Goal: Information Seeking & Learning: Learn about a topic

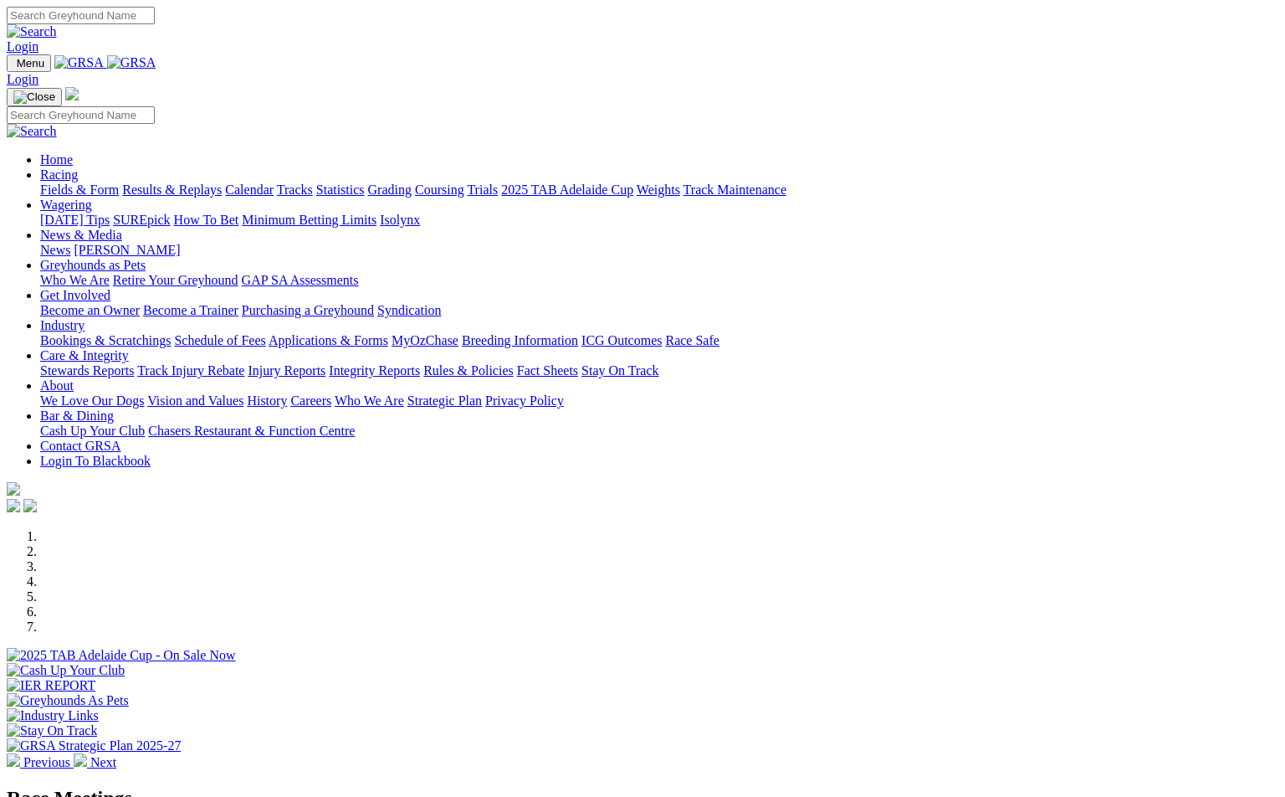
click at [881, 663] on div at bounding box center [643, 663] width 1272 height 0
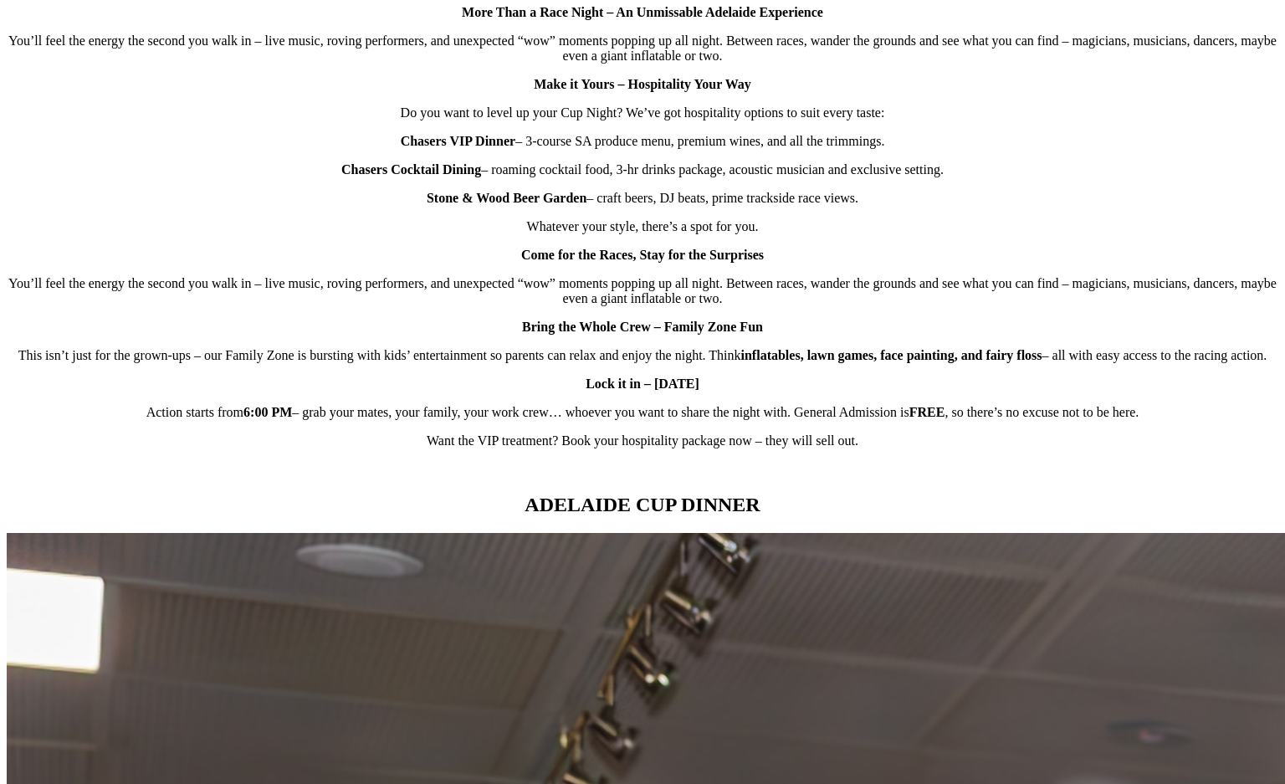
scroll to position [1339, 0]
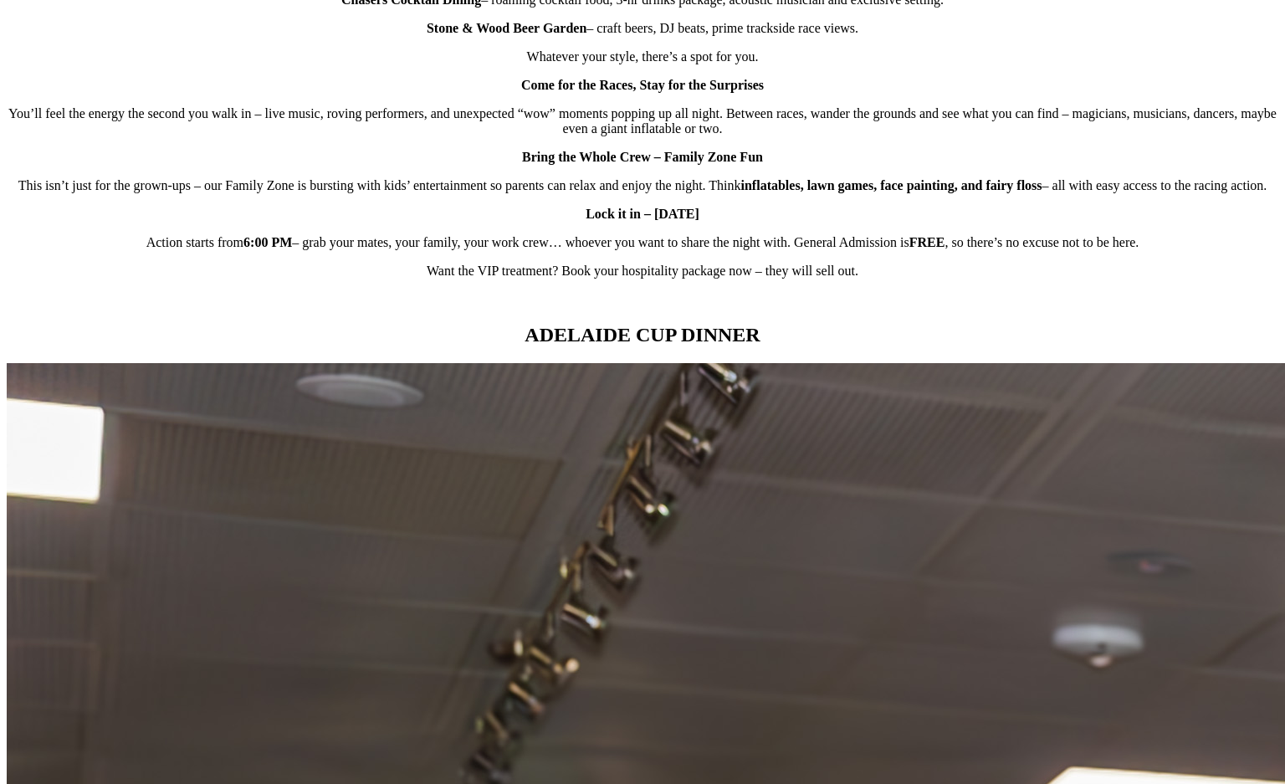
click at [839, 222] on p "Lock it in – [DATE]" at bounding box center [643, 214] width 1272 height 15
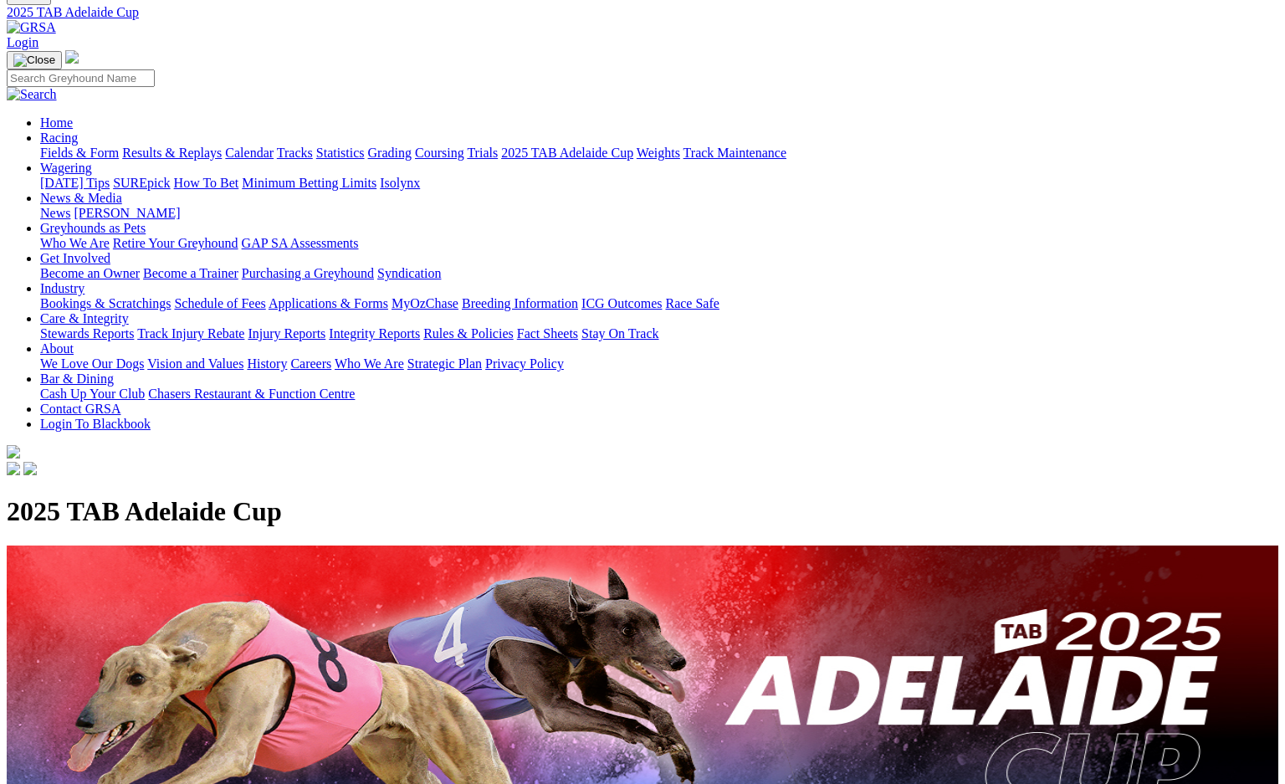
scroll to position [0, 0]
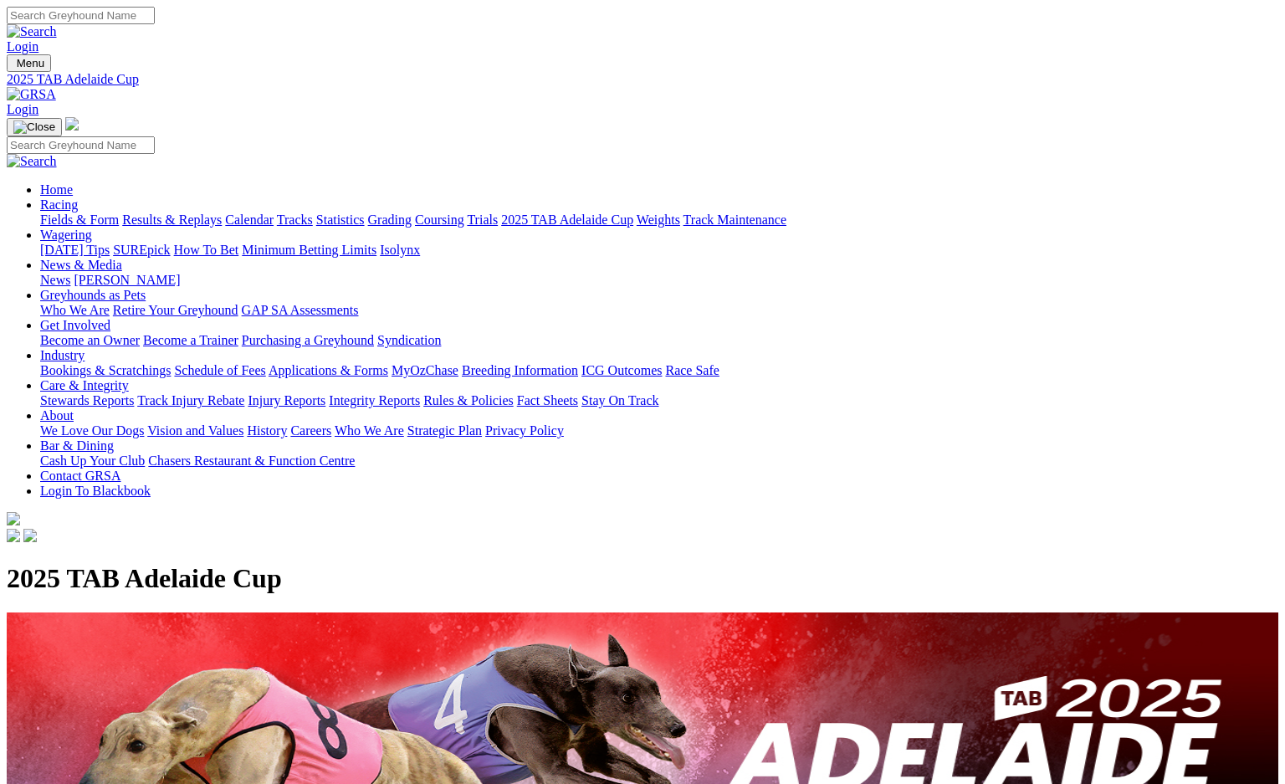
click at [56, 87] on link at bounding box center [31, 94] width 49 height 14
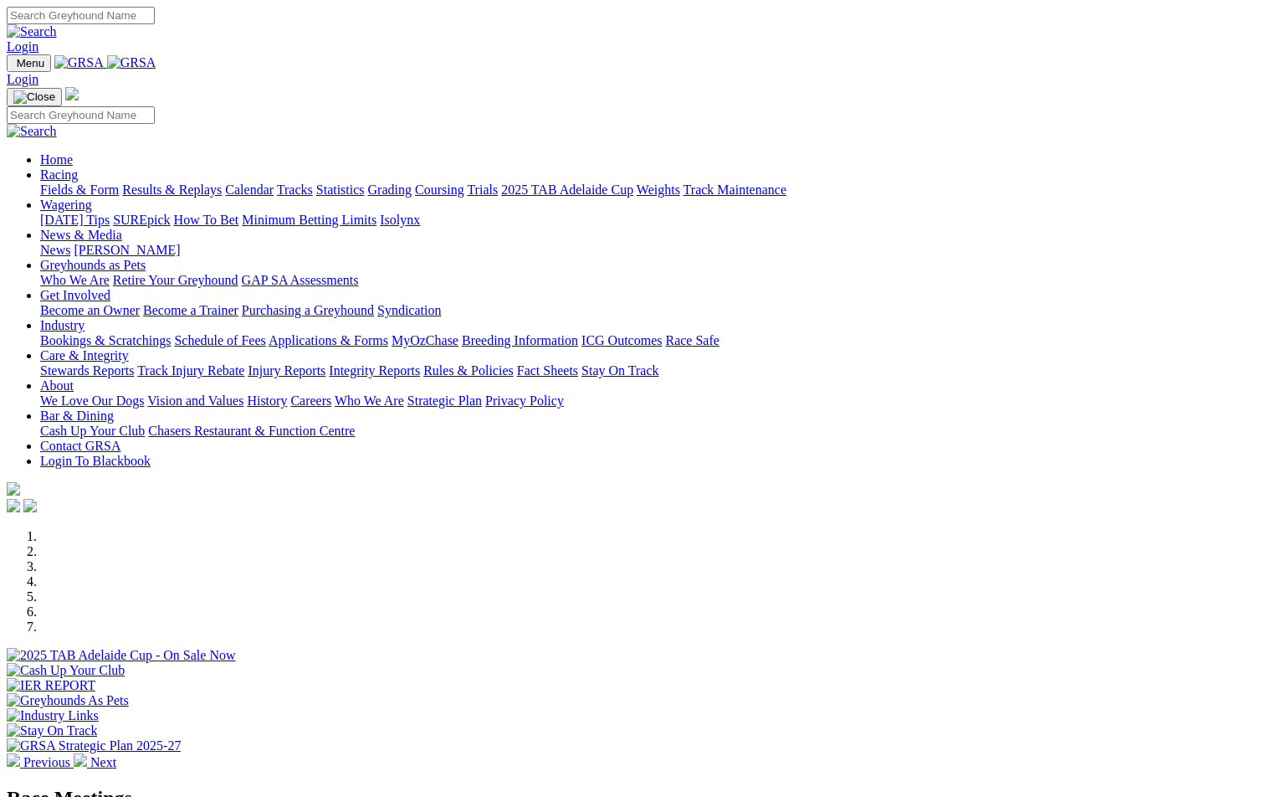
click at [78, 167] on link "Racing" at bounding box center [59, 174] width 38 height 14
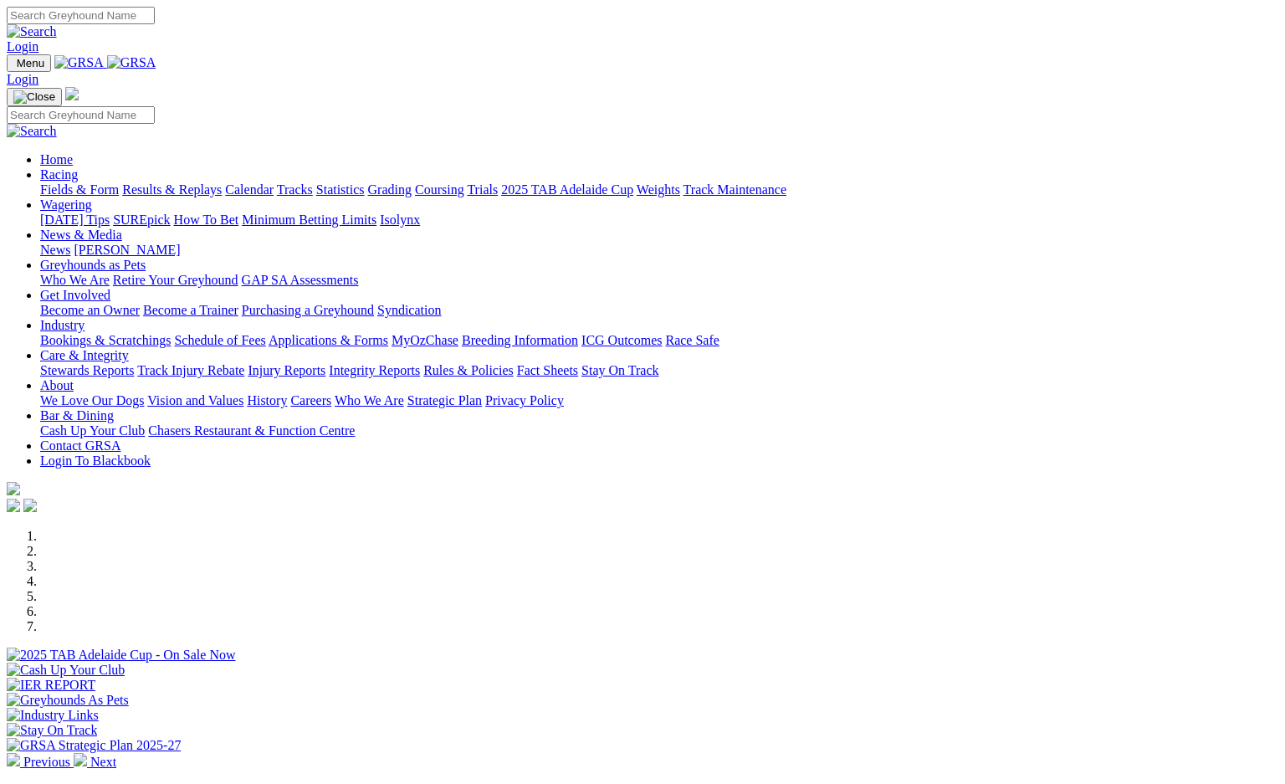
click at [274, 182] on link "Calendar" at bounding box center [249, 189] width 49 height 14
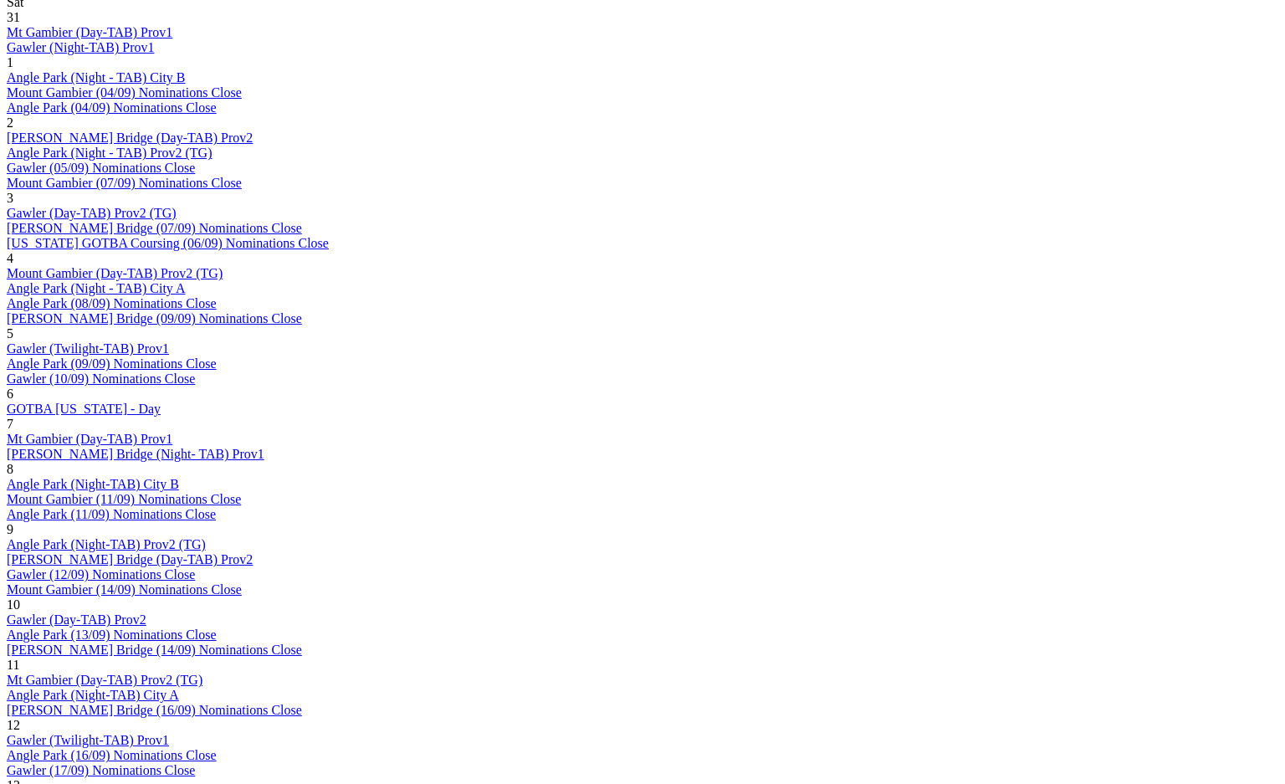
scroll to position [920, 0]
